Goal: Information Seeking & Learning: Check status

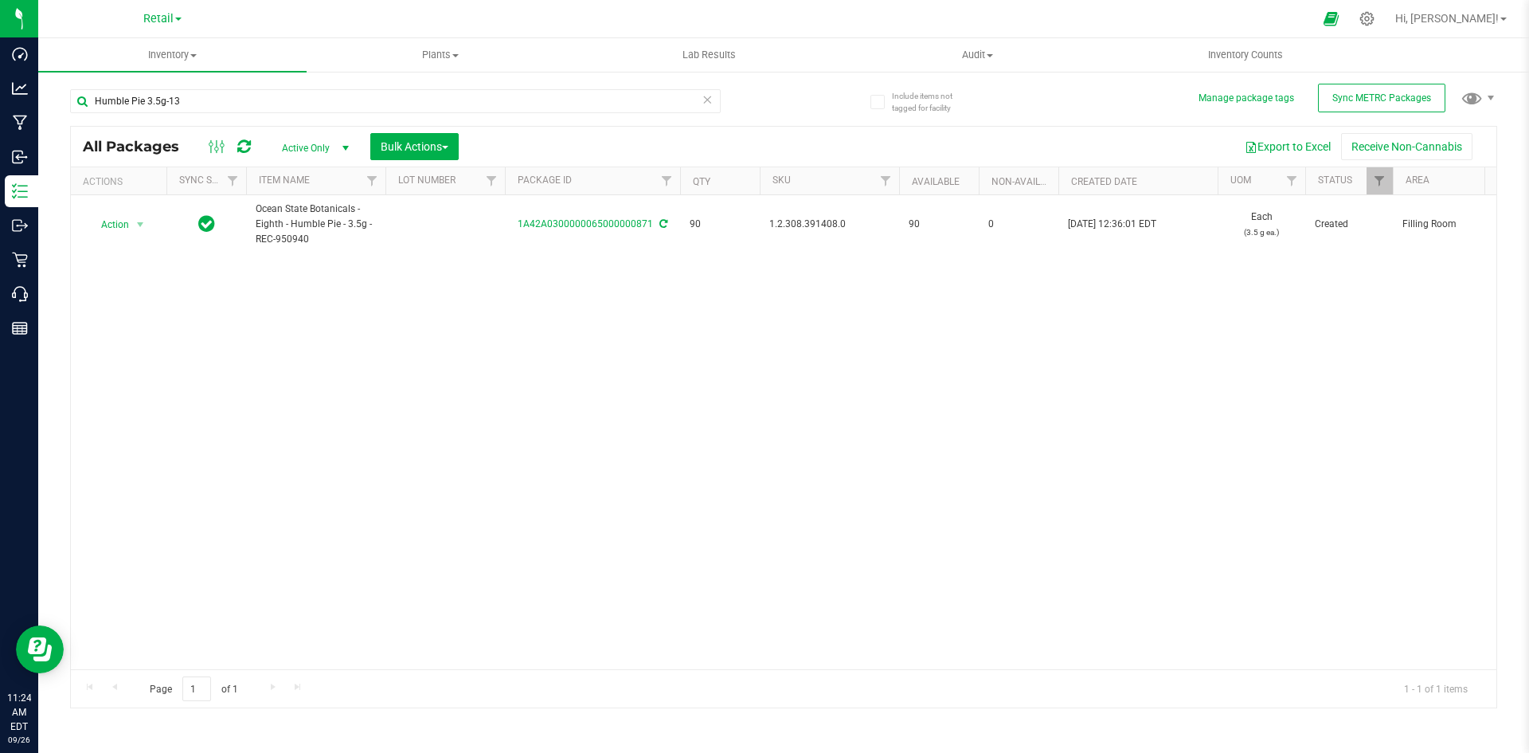
click at [266, 120] on div "Humble Pie 3.5g-13" at bounding box center [395, 107] width 651 height 37
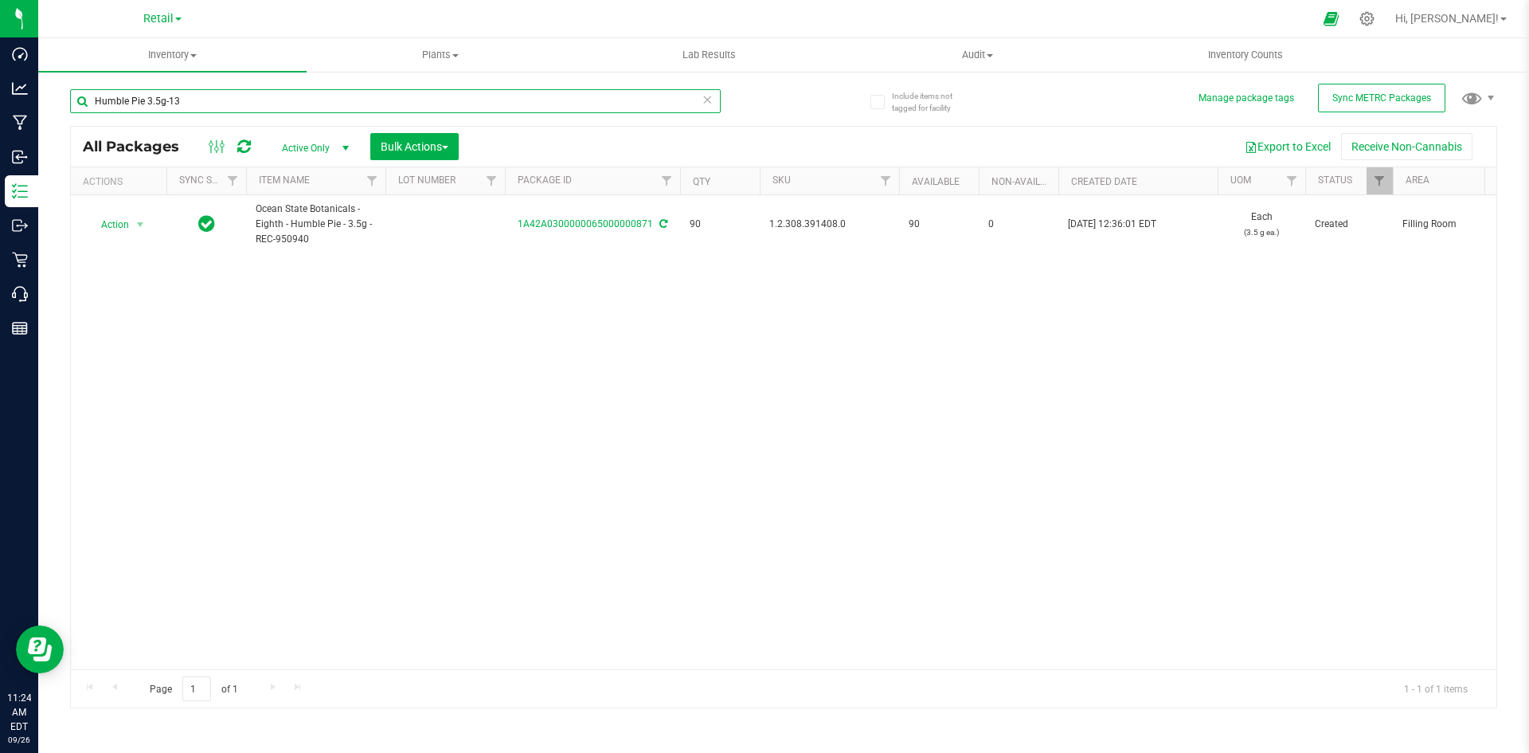
click at [262, 112] on input "Humble Pie 3.5g-13" at bounding box center [395, 101] width 651 height 24
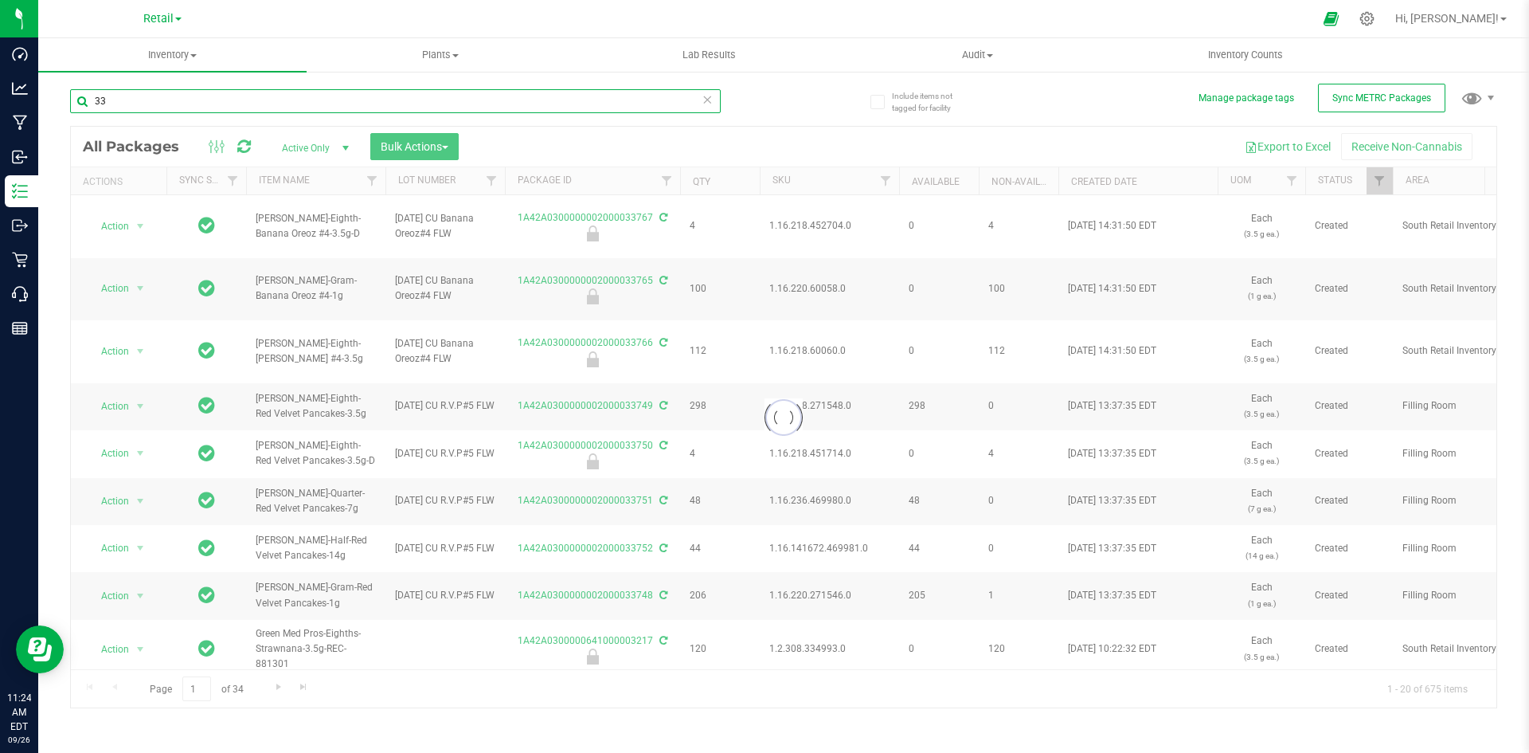
click at [272, 100] on input "33" at bounding box center [395, 101] width 651 height 24
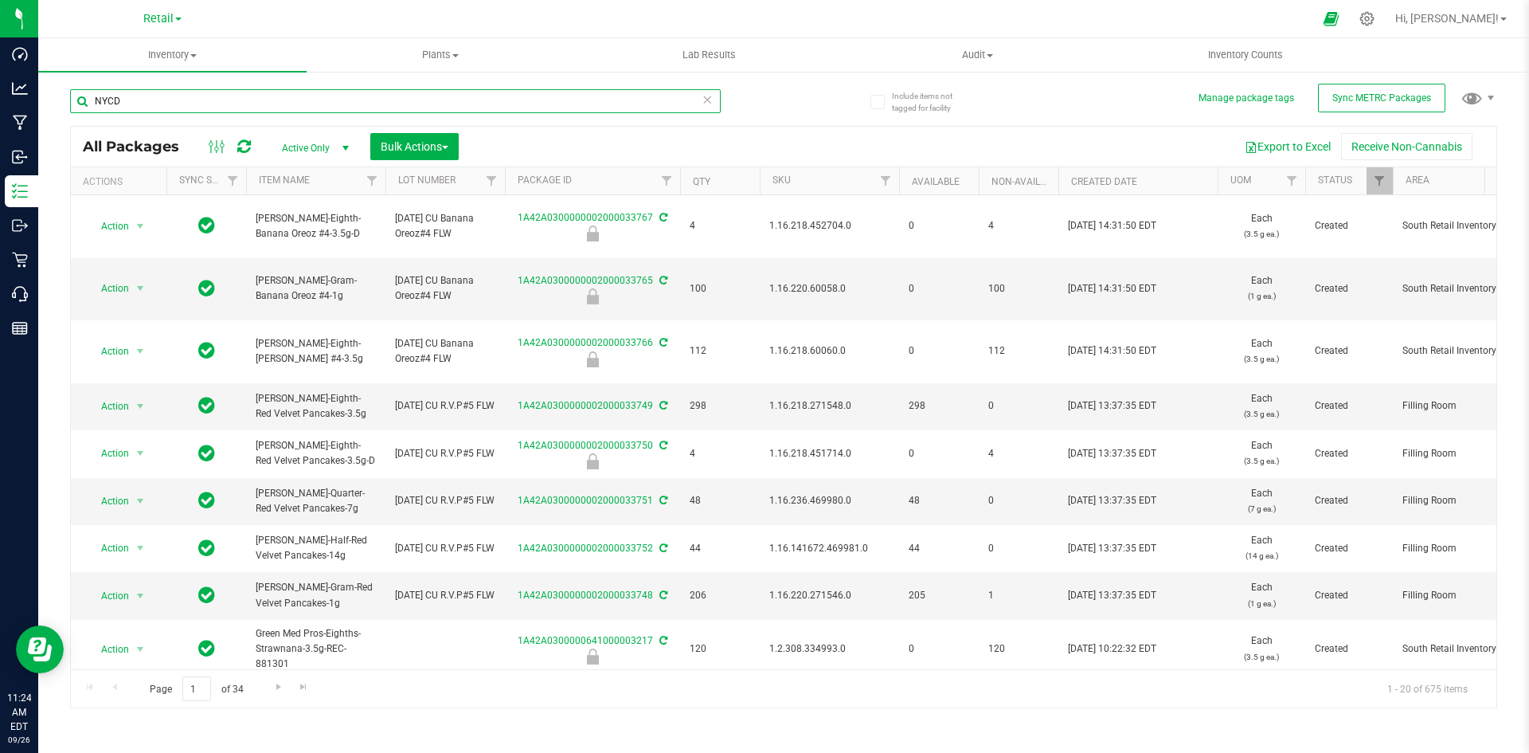
type input "NYCD"
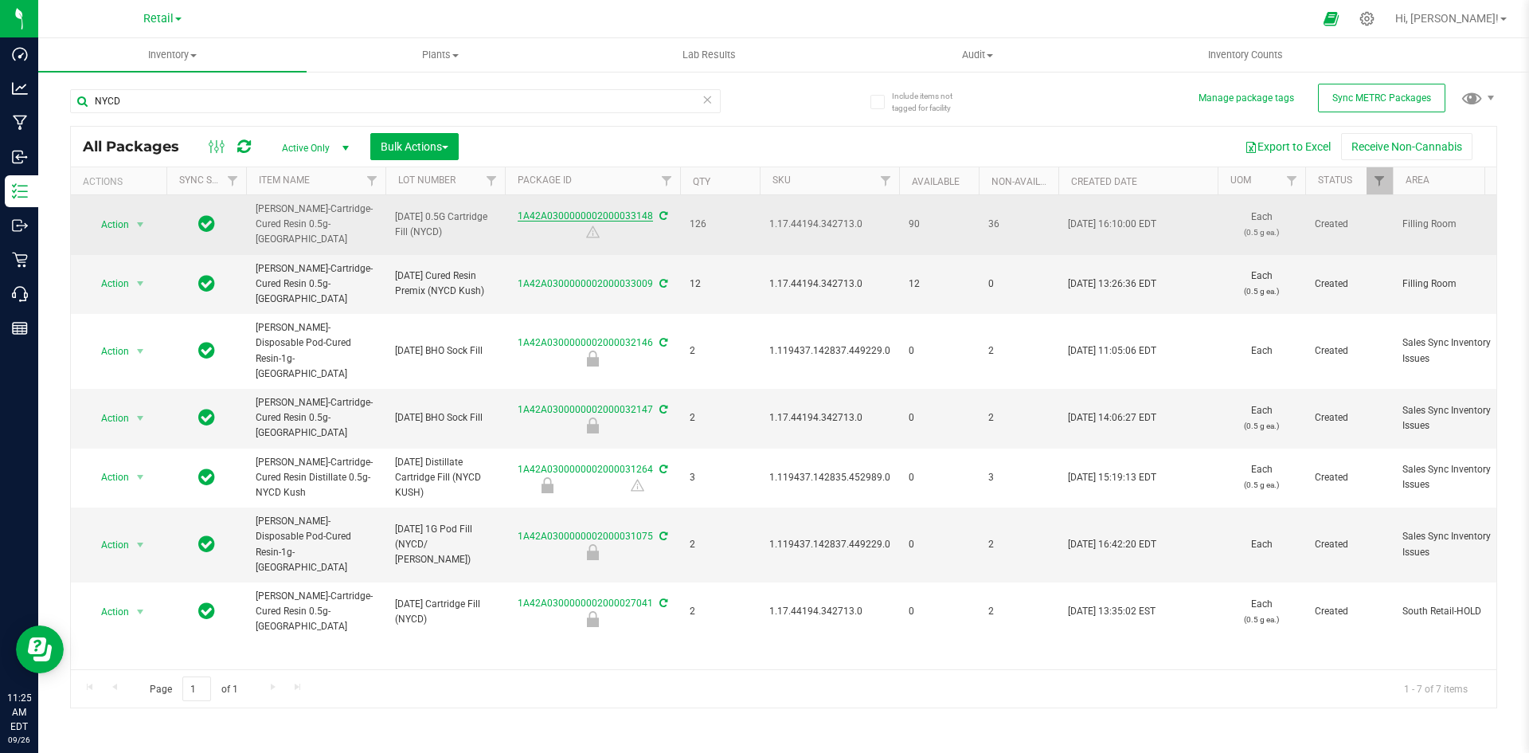
click at [613, 210] on link "1A42A0300000002000033148" at bounding box center [585, 215] width 135 height 11
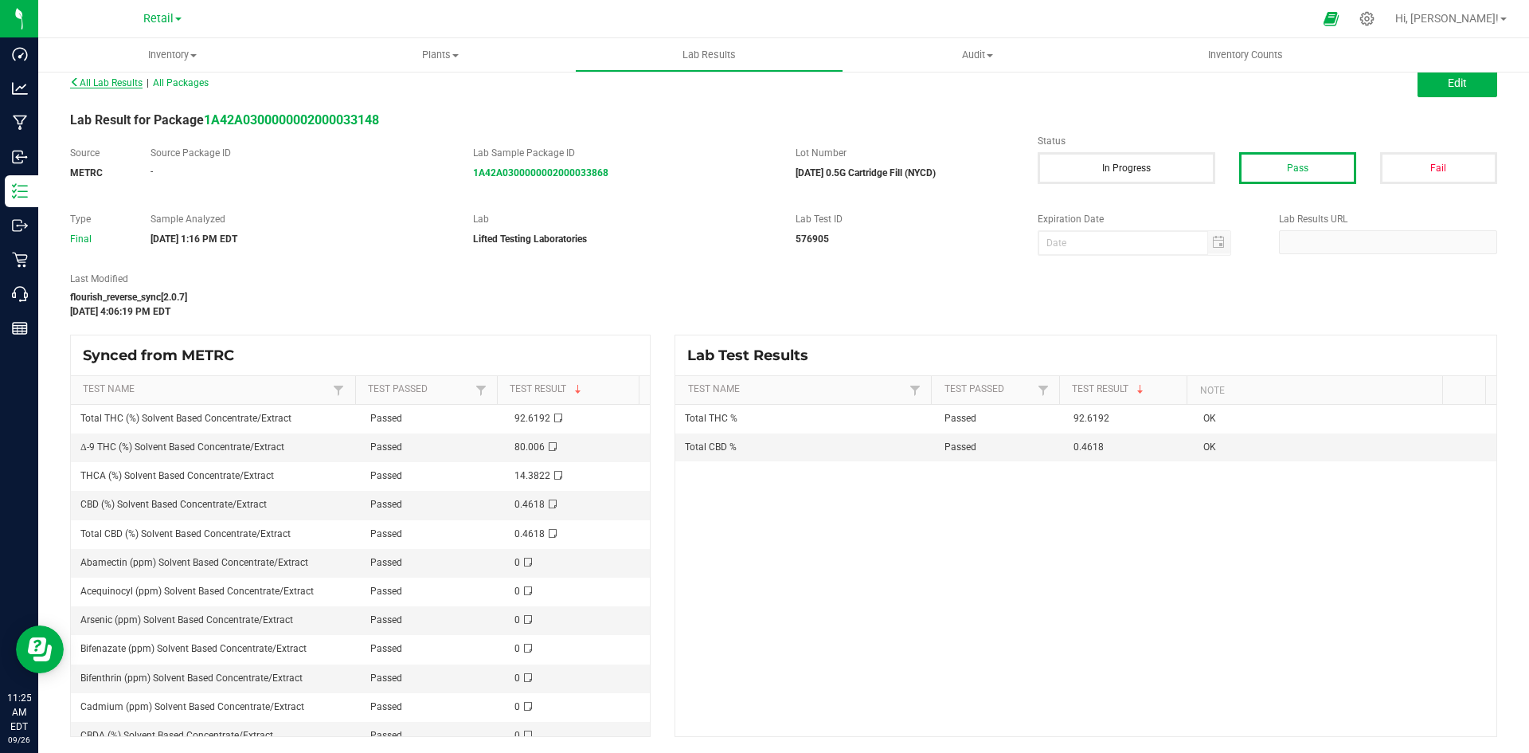
click at [135, 88] on span "All Lab Results" at bounding box center [106, 82] width 72 height 11
